Goal: Task Accomplishment & Management: Manage account settings

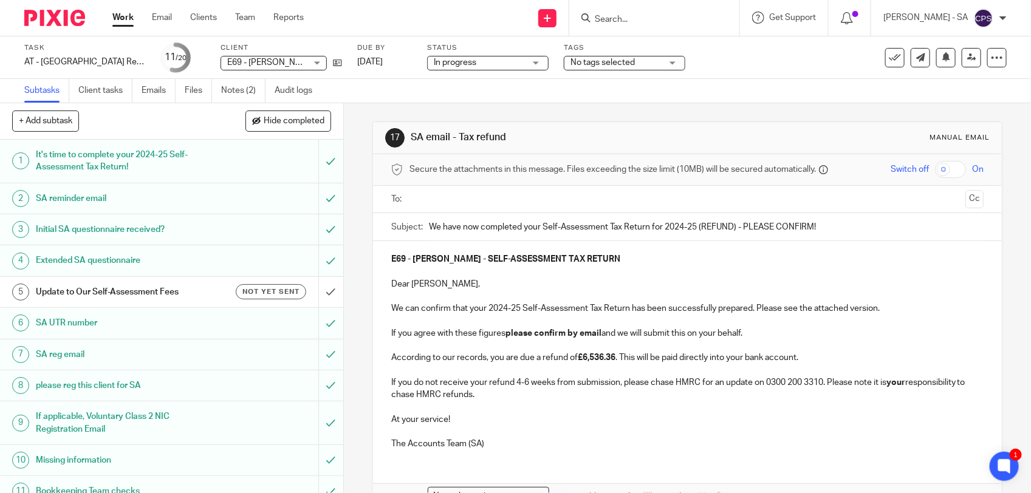
scroll to position [77, 0]
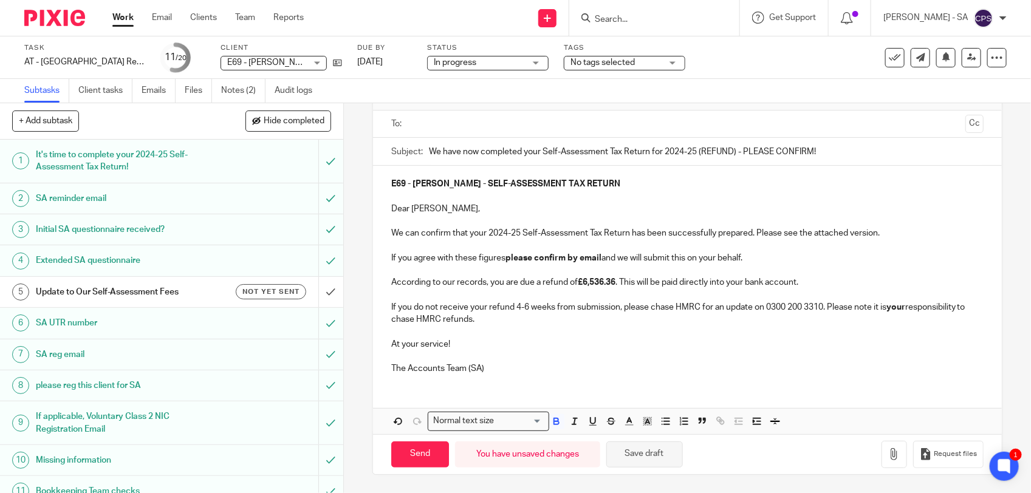
click at [648, 453] on button "Save draft" at bounding box center [644, 455] width 77 height 26
click at [651, 462] on button "Save draft" at bounding box center [644, 455] width 77 height 26
click at [245, 95] on link "Notes (2)" at bounding box center [243, 91] width 44 height 24
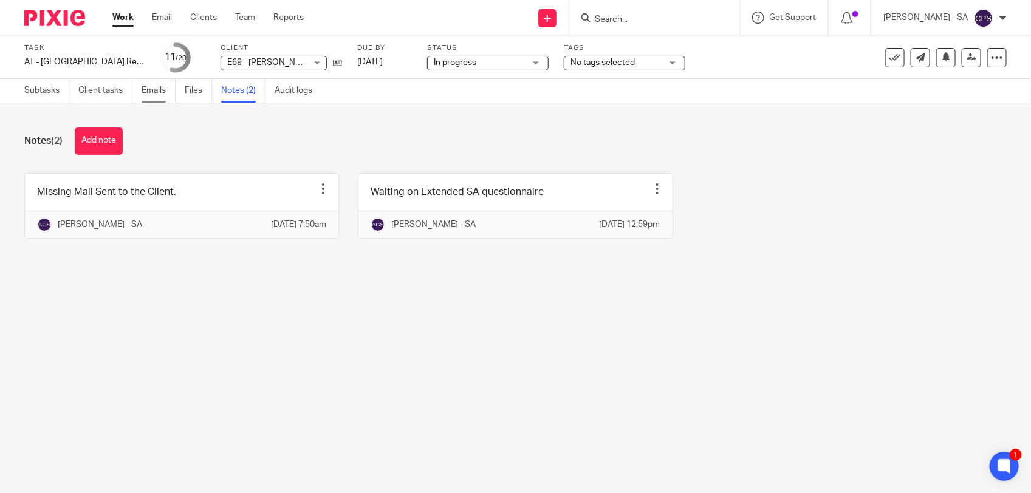
click at [157, 95] on link "Emails" at bounding box center [159, 91] width 34 height 24
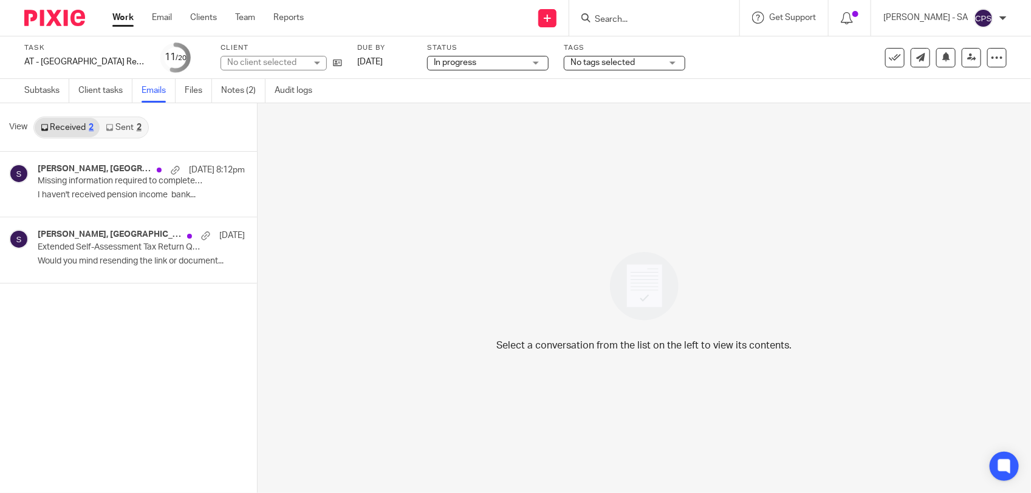
click at [131, 125] on link "Sent 2" at bounding box center [123, 127] width 47 height 19
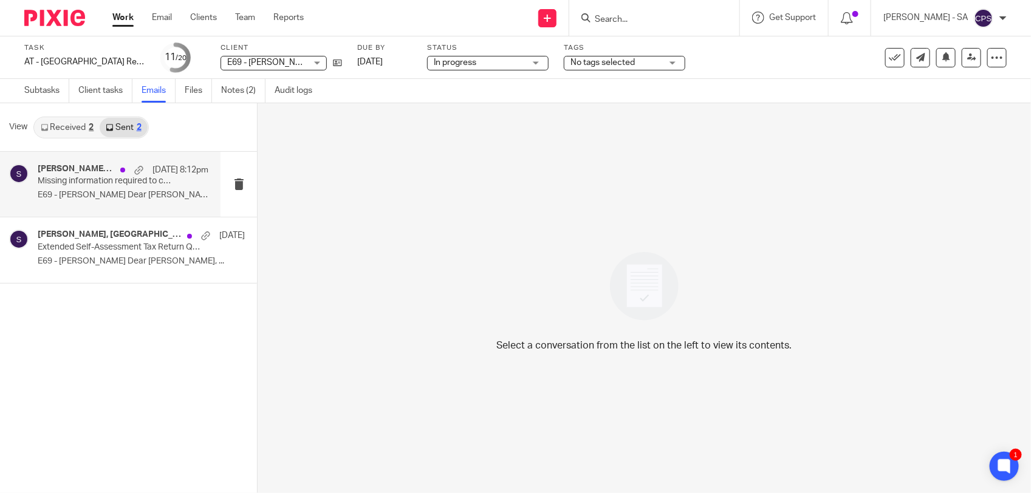
click at [114, 186] on p "Missing information required to complete your Self-Assessment Tax Return" at bounding box center [106, 181] width 137 height 10
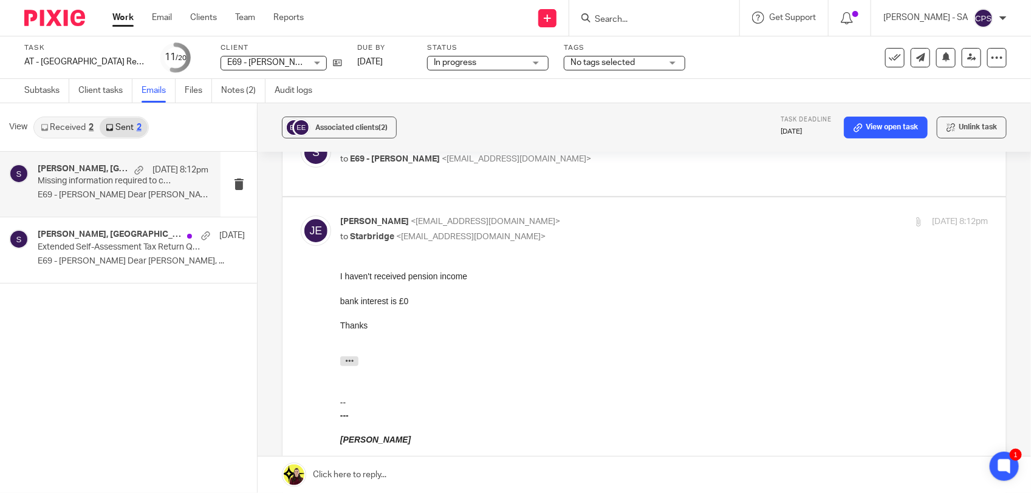
scroll to position [59, 0]
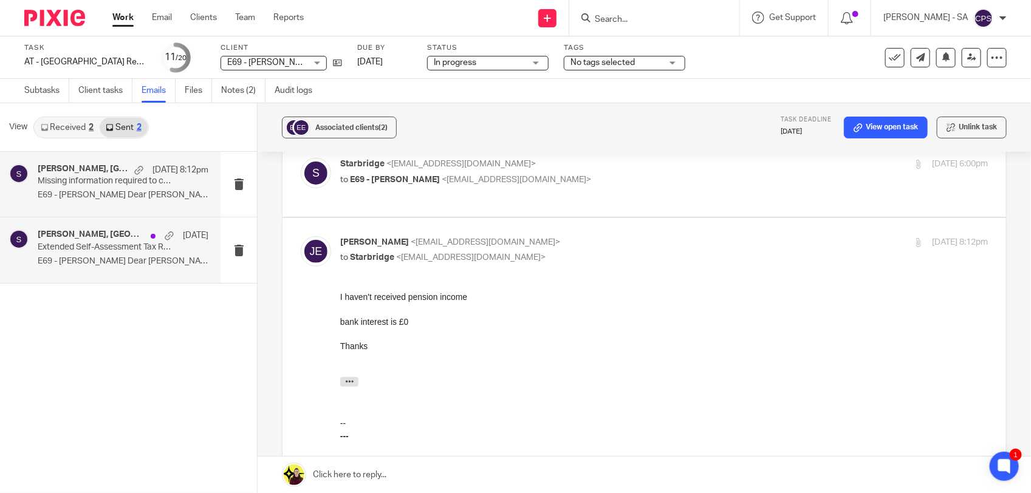
click at [108, 241] on div "Jackie Eyewe, Starbridge 10 Aug" at bounding box center [123, 236] width 171 height 12
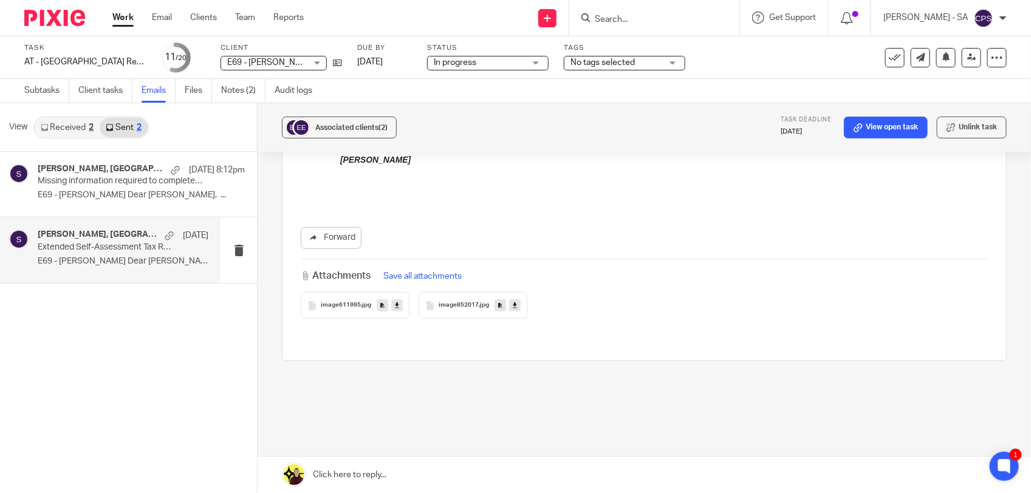
scroll to position [301, 0]
click at [193, 89] on link "Files" at bounding box center [198, 91] width 27 height 24
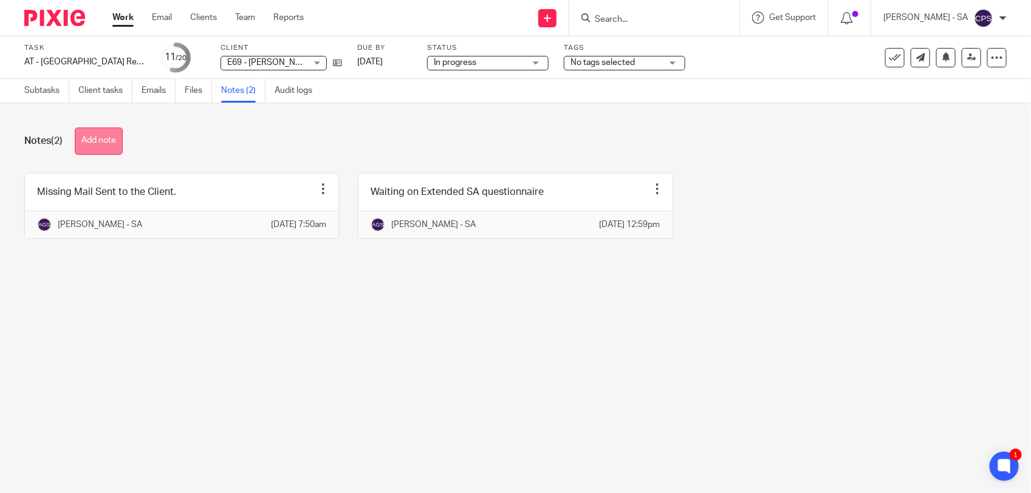
click at [105, 150] on button "Add note" at bounding box center [99, 141] width 48 height 27
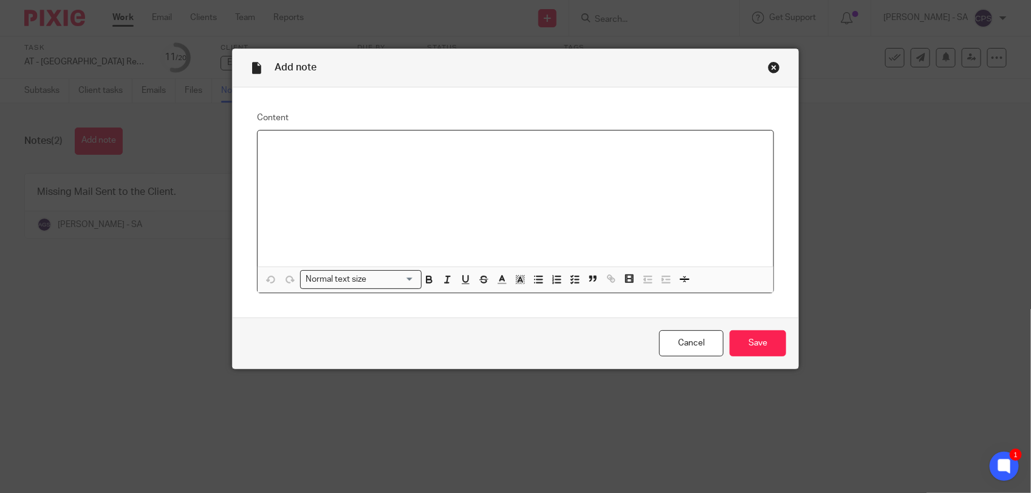
paste div
click at [304, 150] on p "Please check SA and send to the client." at bounding box center [515, 146] width 496 height 12
drag, startPoint x: 258, startPoint y: 148, endPoint x: 487, endPoint y: 152, distance: 228.5
click at [487, 152] on div "Please review SA and send to the client." at bounding box center [516, 199] width 516 height 136
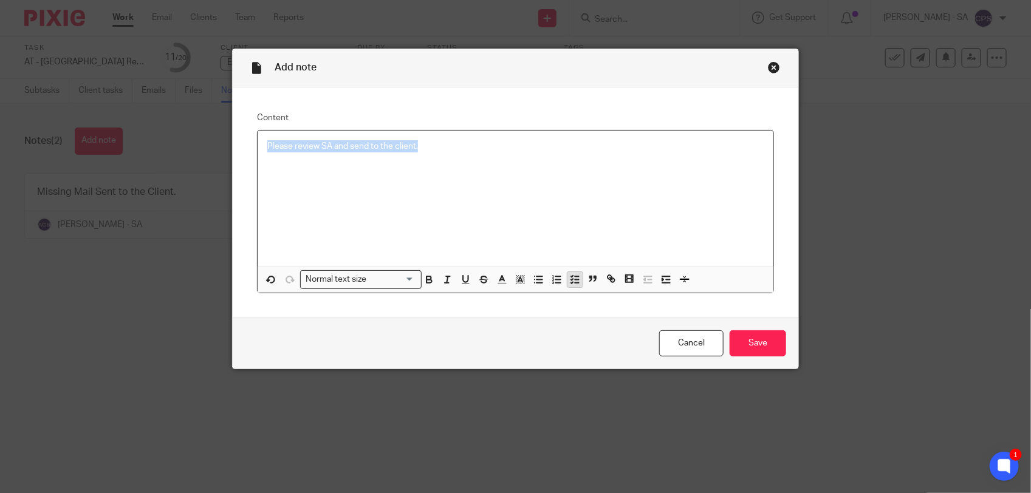
click at [570, 278] on icon "button" at bounding box center [574, 279] width 11 height 11
click at [360, 191] on div "Please review SA and send to the client." at bounding box center [516, 199] width 516 height 136
click at [742, 342] on input "Save" at bounding box center [758, 344] width 57 height 26
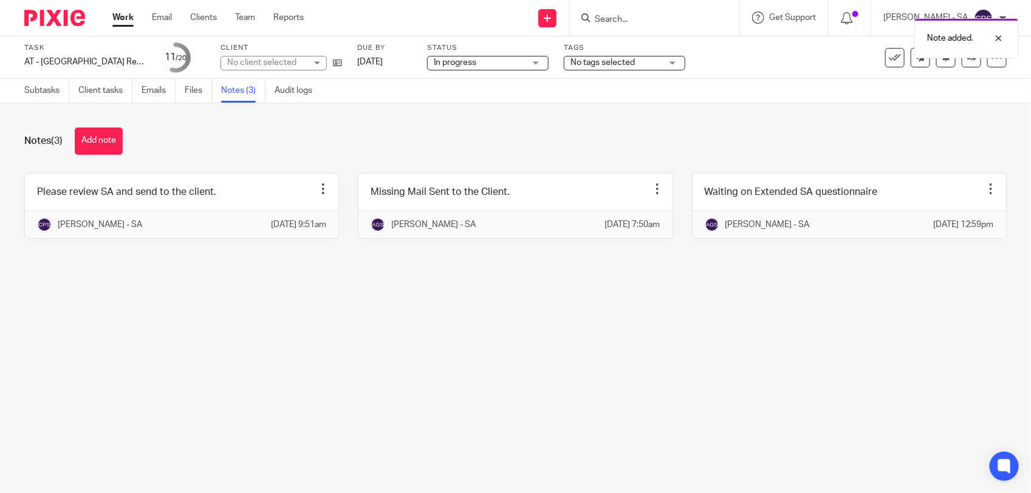
click at [479, 61] on span "In progress" at bounding box center [479, 63] width 91 height 13
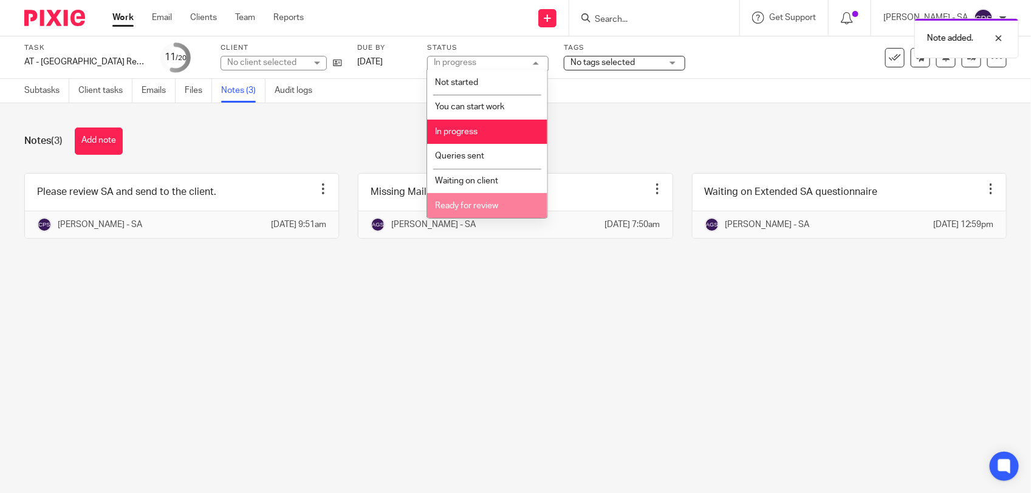
click at [459, 202] on span "Ready for review" at bounding box center [466, 206] width 63 height 9
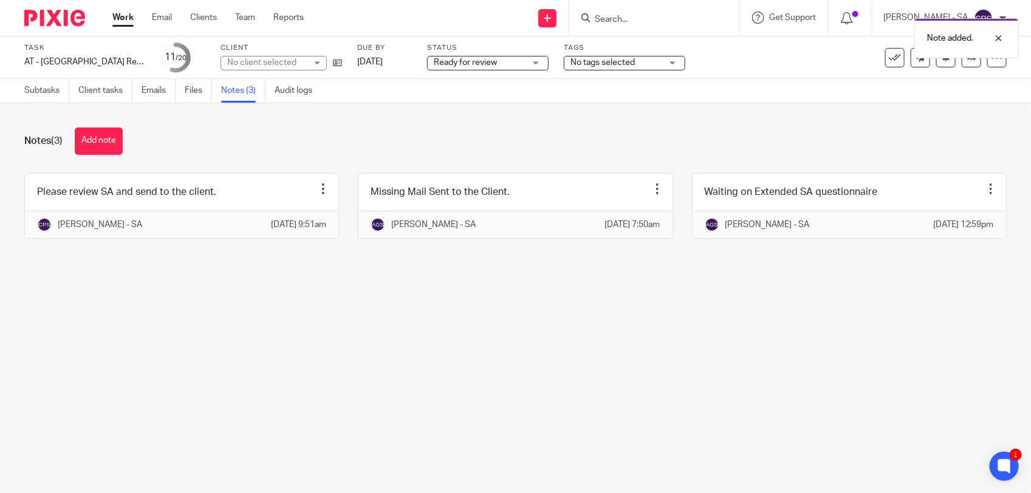
click at [418, 317] on main "Task AT - [GEOGRAPHIC_DATA] Return - PE [DATE] Save AT - [GEOGRAPHIC_DATA] Retu…" at bounding box center [515, 246] width 1031 height 493
click at [998, 35] on div at bounding box center [989, 38] width 33 height 15
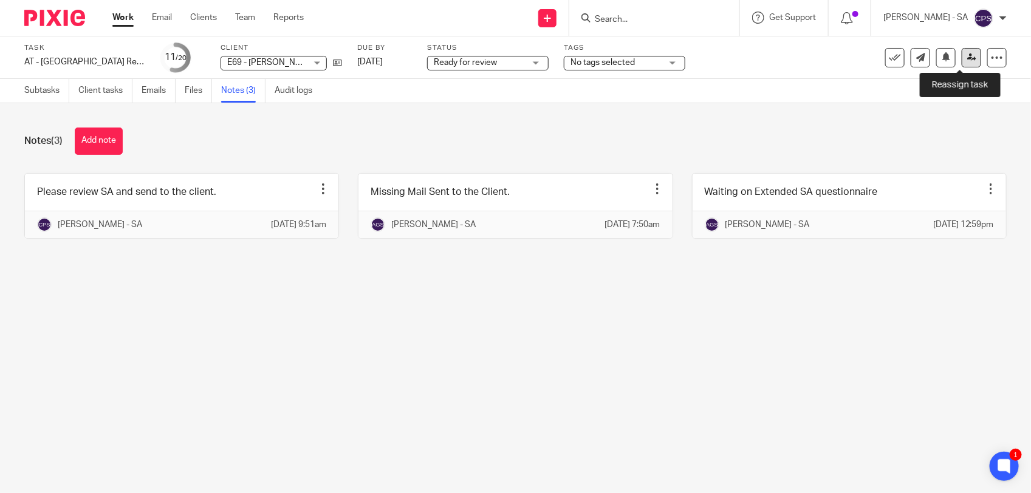
click at [967, 59] on icon at bounding box center [971, 57] width 9 height 9
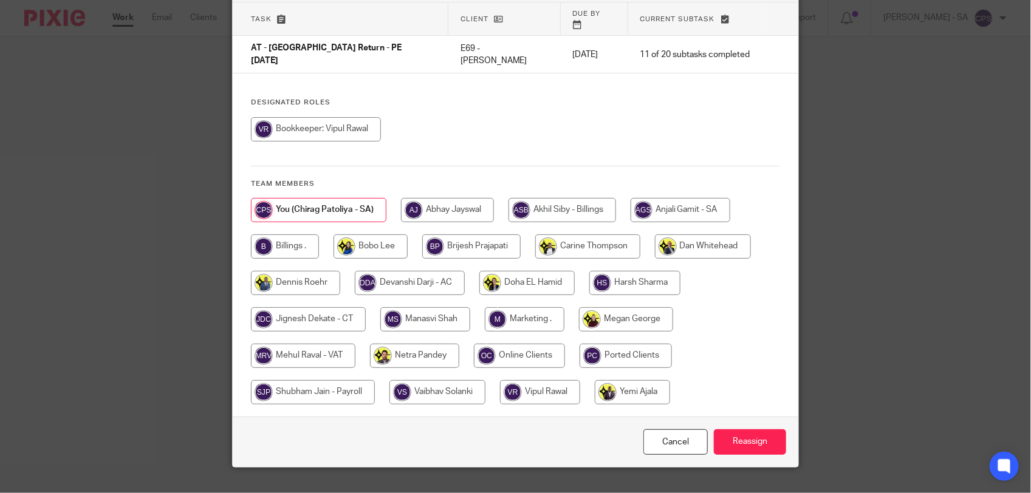
scroll to position [91, 0]
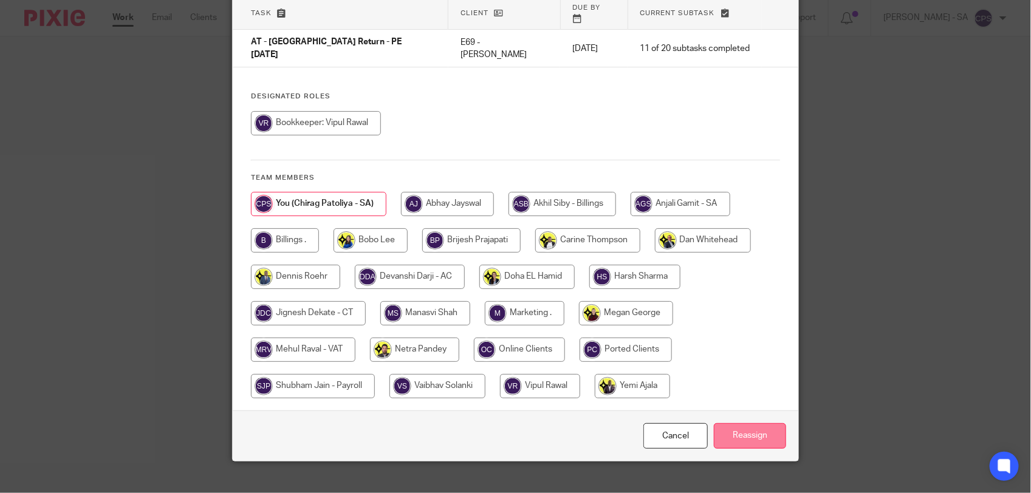
click at [416, 338] on input "radio" at bounding box center [414, 350] width 89 height 24
radio input "true"
click at [732, 423] on input "Reassign" at bounding box center [750, 436] width 72 height 26
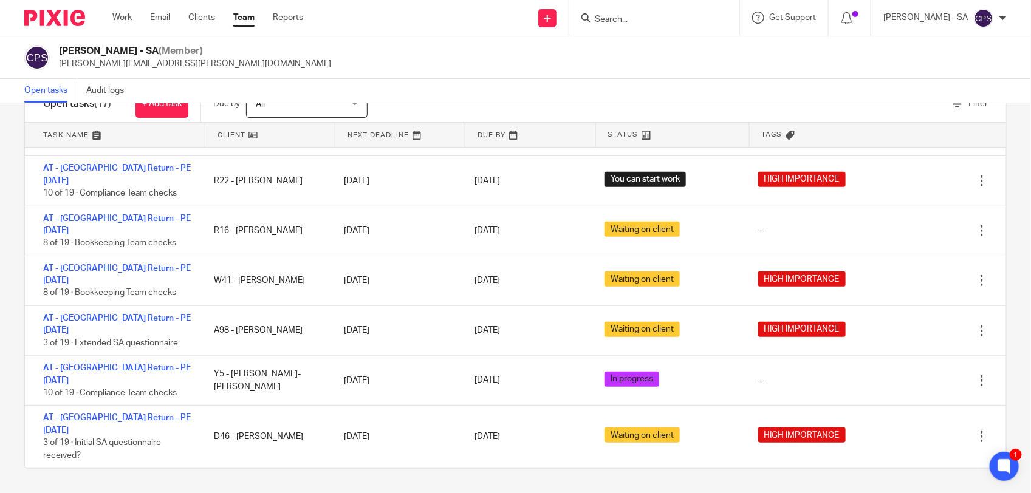
scroll to position [240, 0]
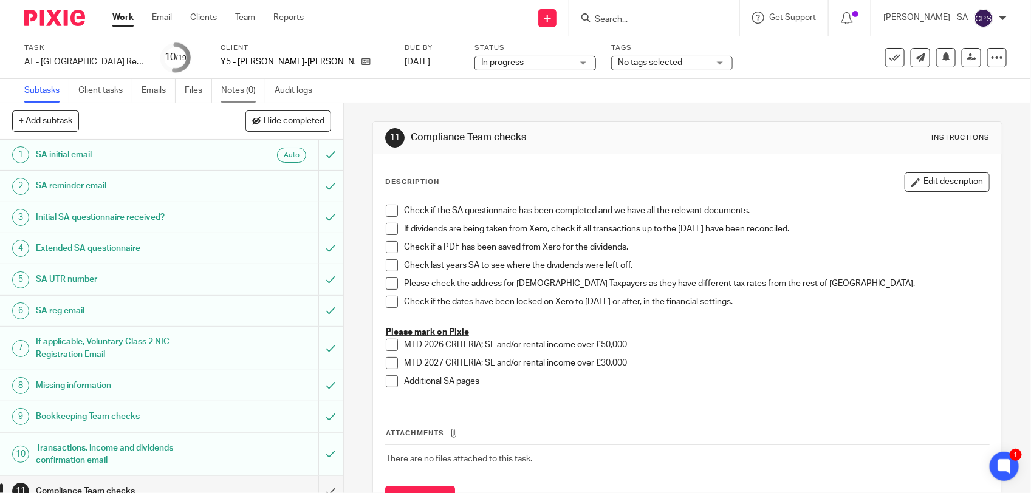
click at [231, 95] on link "Notes (0)" at bounding box center [243, 91] width 44 height 24
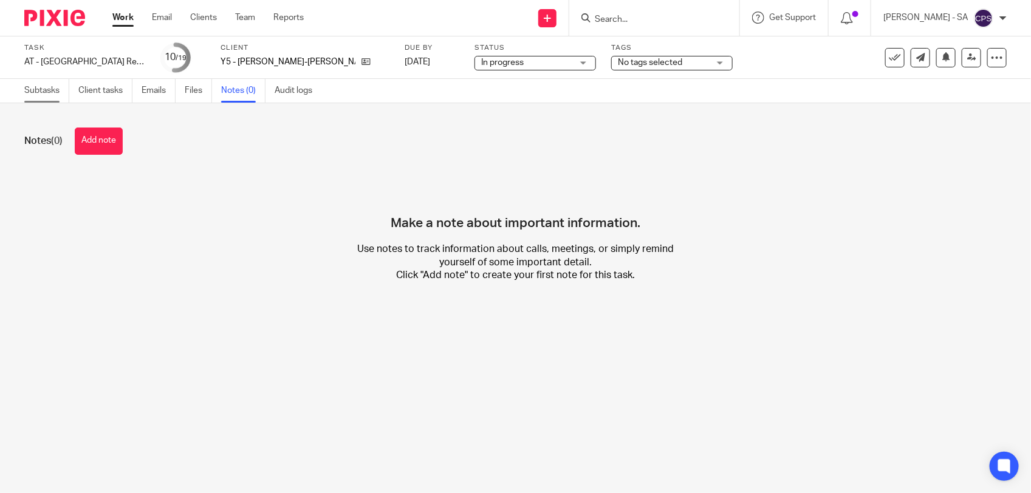
click at [46, 96] on link "Subtasks" at bounding box center [46, 91] width 45 height 24
